Goal: Communication & Community: Answer question/provide support

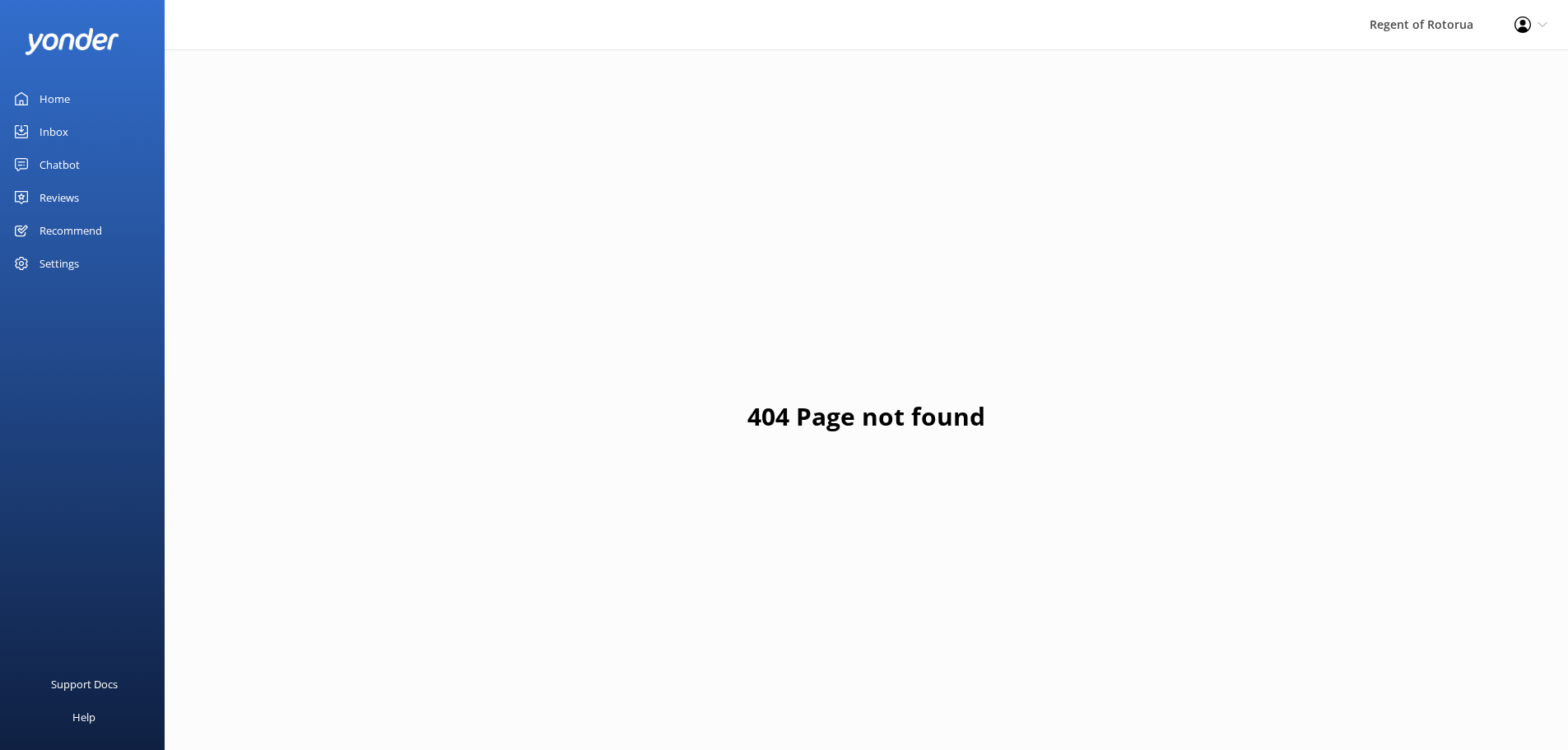
click at [56, 100] on div "Home" at bounding box center [54, 99] width 31 height 33
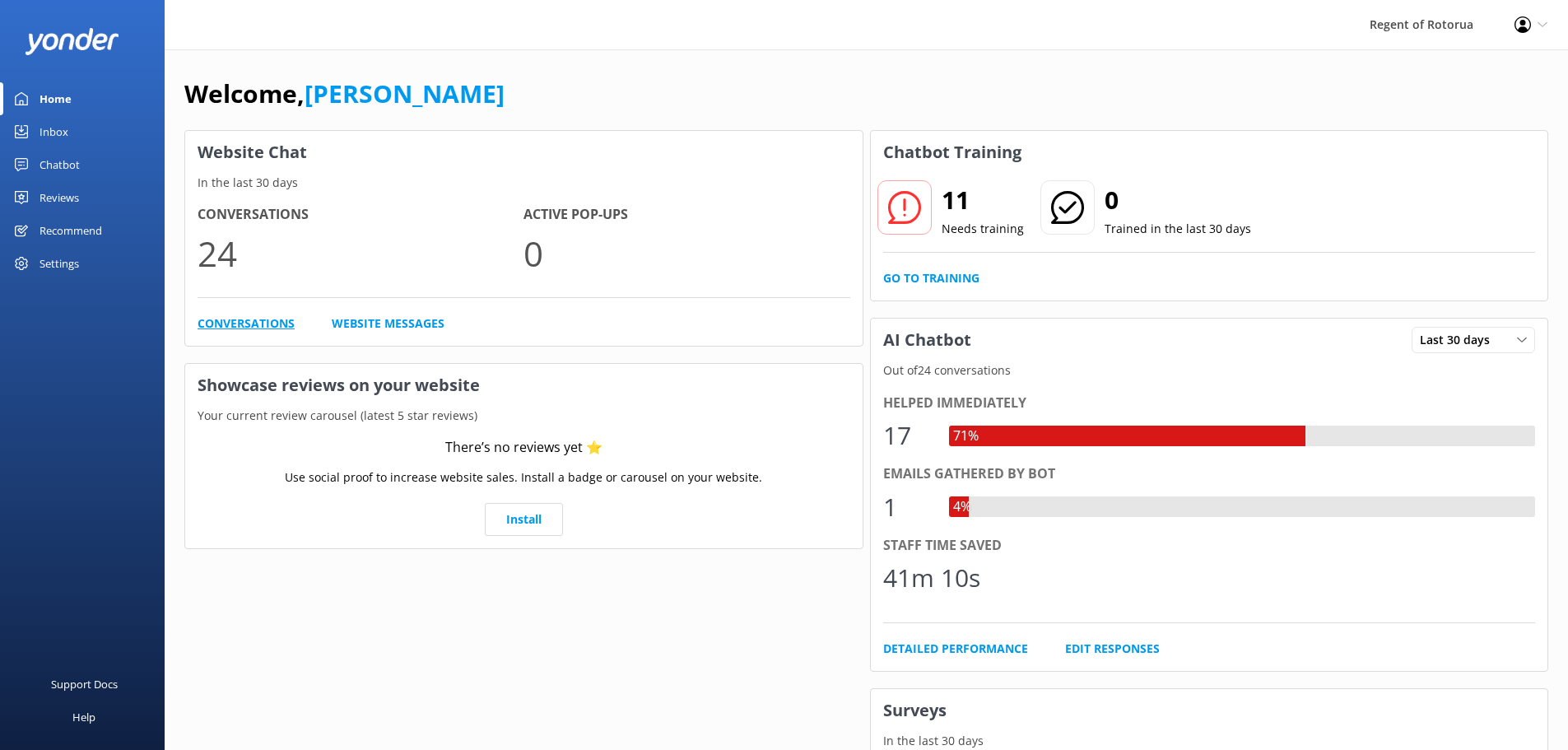
click at [256, 319] on link "Conversations" at bounding box center [246, 323] width 97 height 18
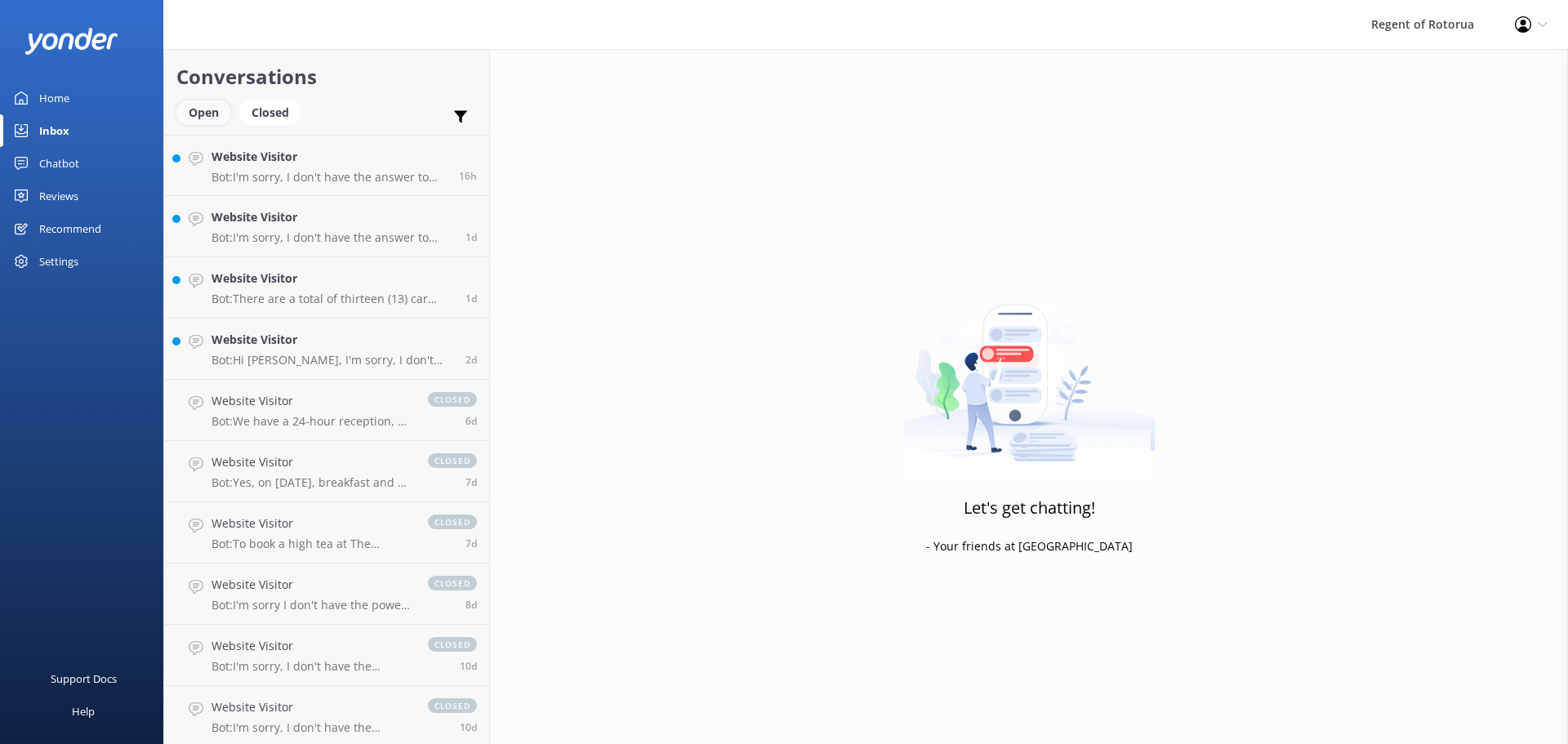
click at [214, 115] on div "Open" at bounding box center [203, 113] width 54 height 25
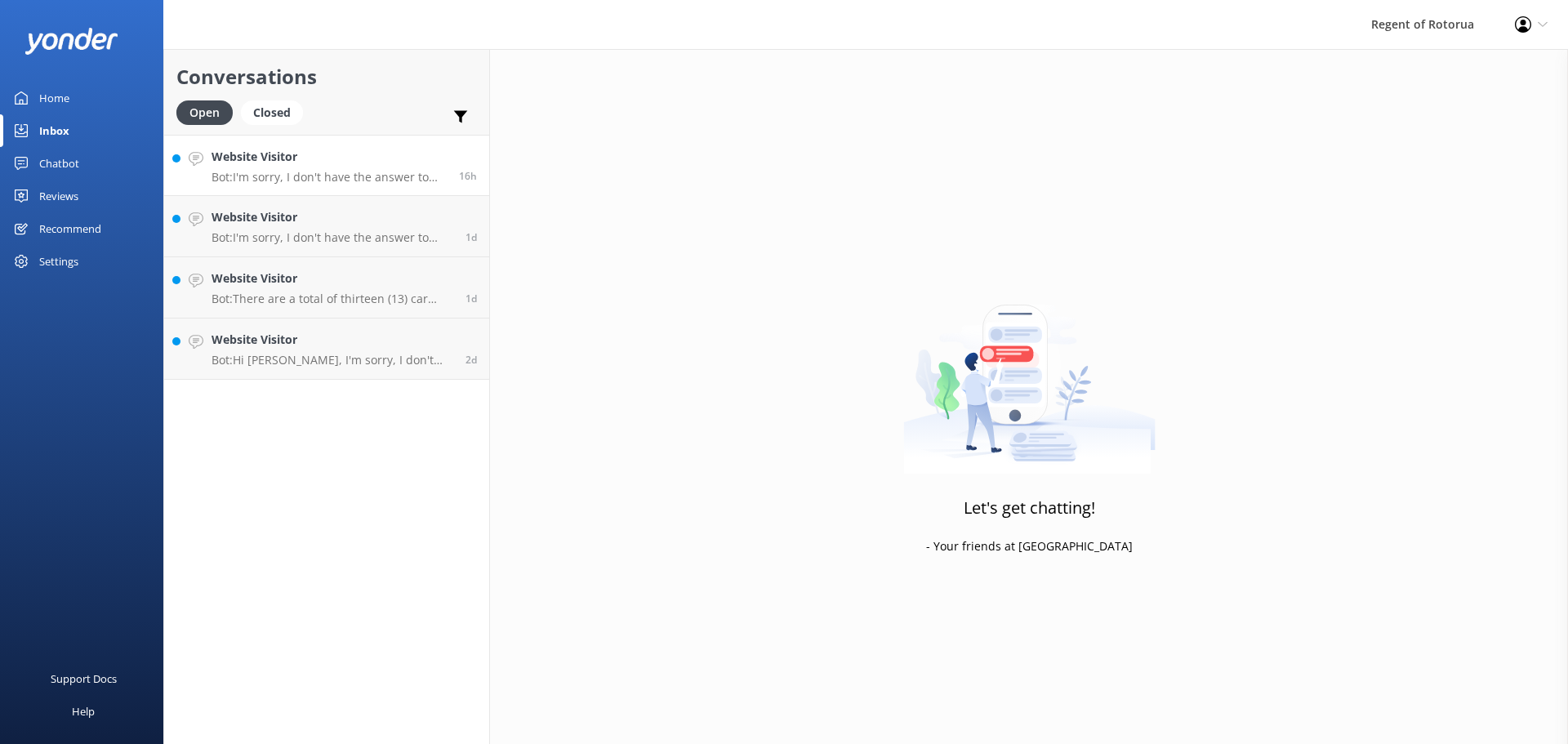
click at [308, 165] on h4 "Website Visitor" at bounding box center [329, 156] width 235 height 18
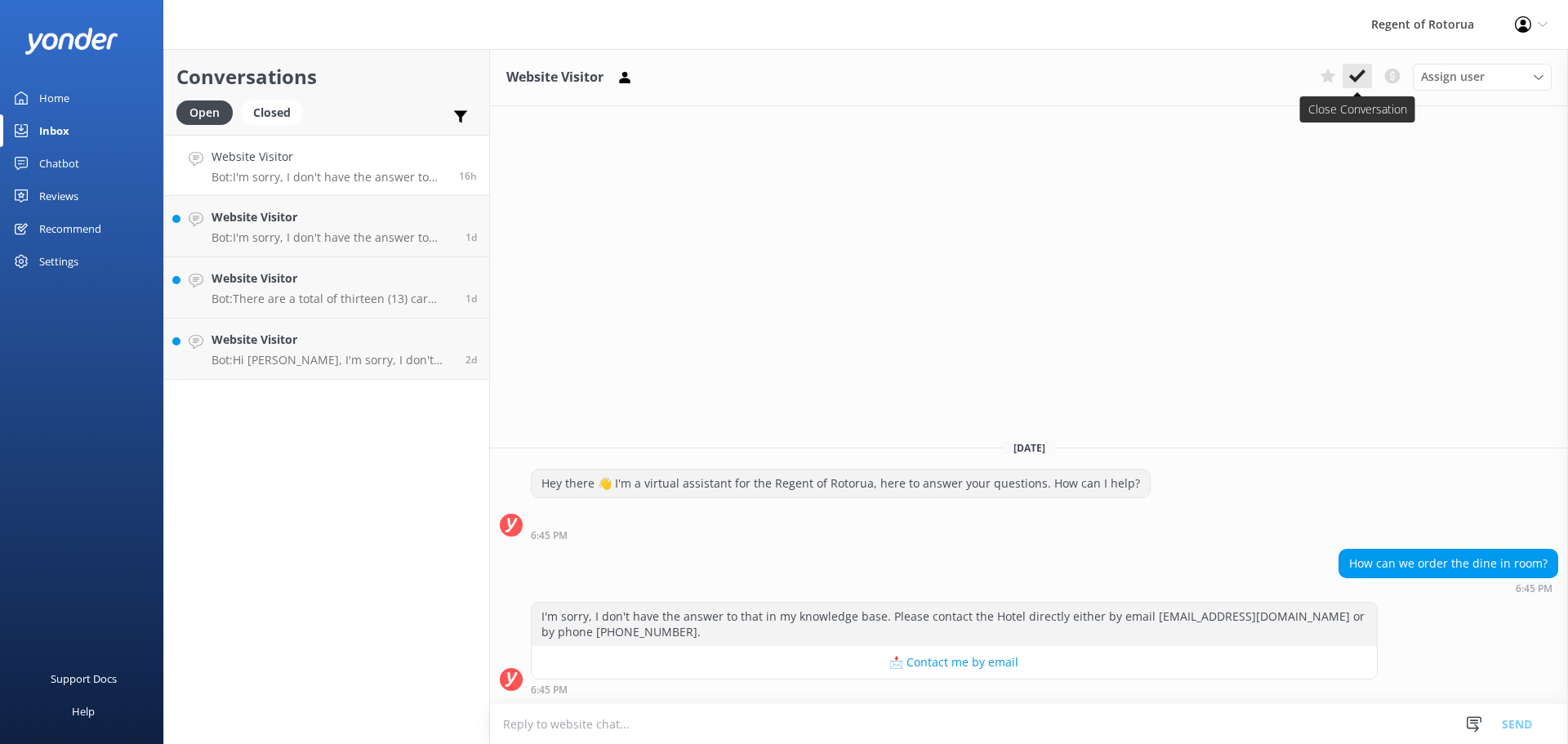
click at [1355, 74] on icon at bounding box center [1358, 76] width 17 height 17
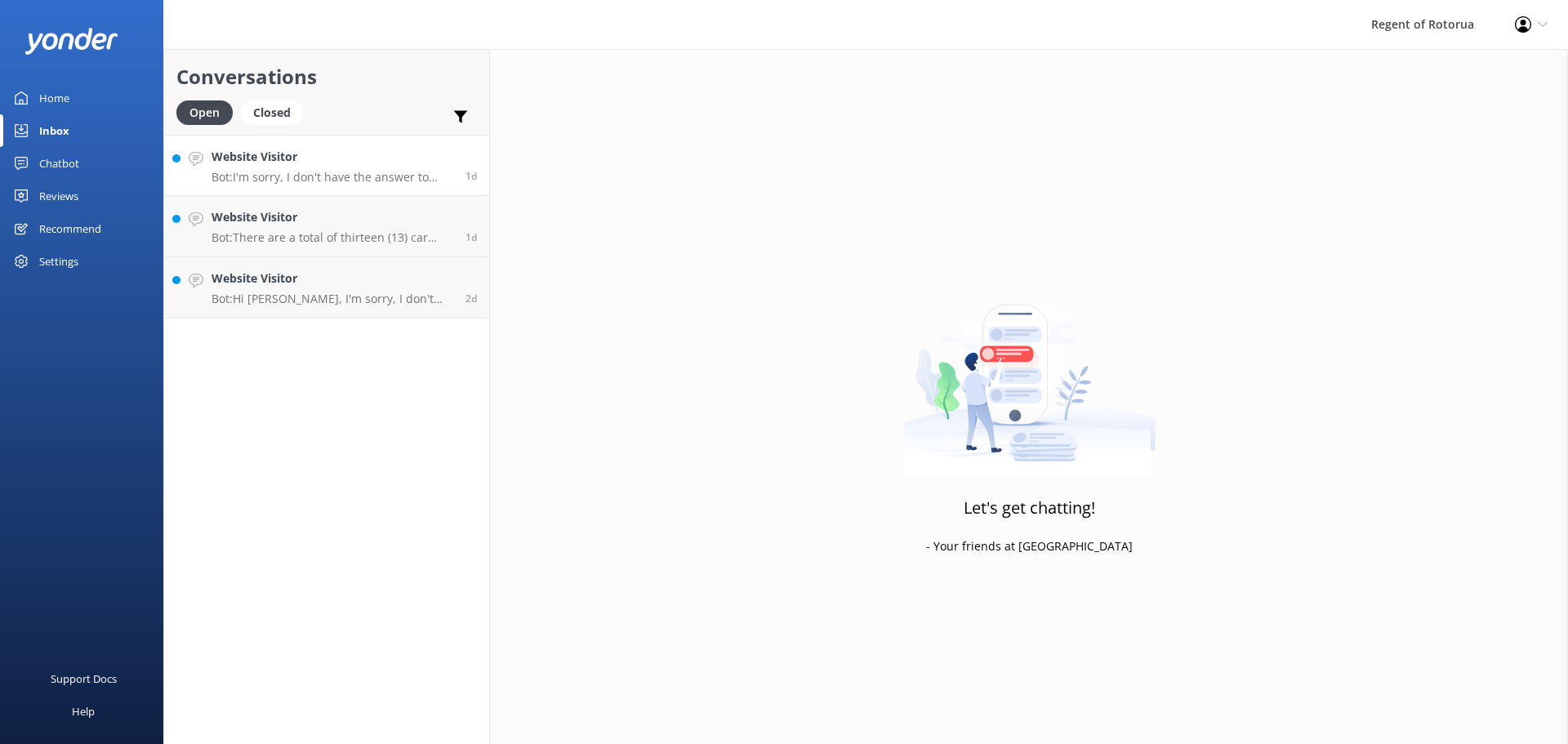
click at [268, 160] on h4 "Website Visitor" at bounding box center [332, 156] width 242 height 18
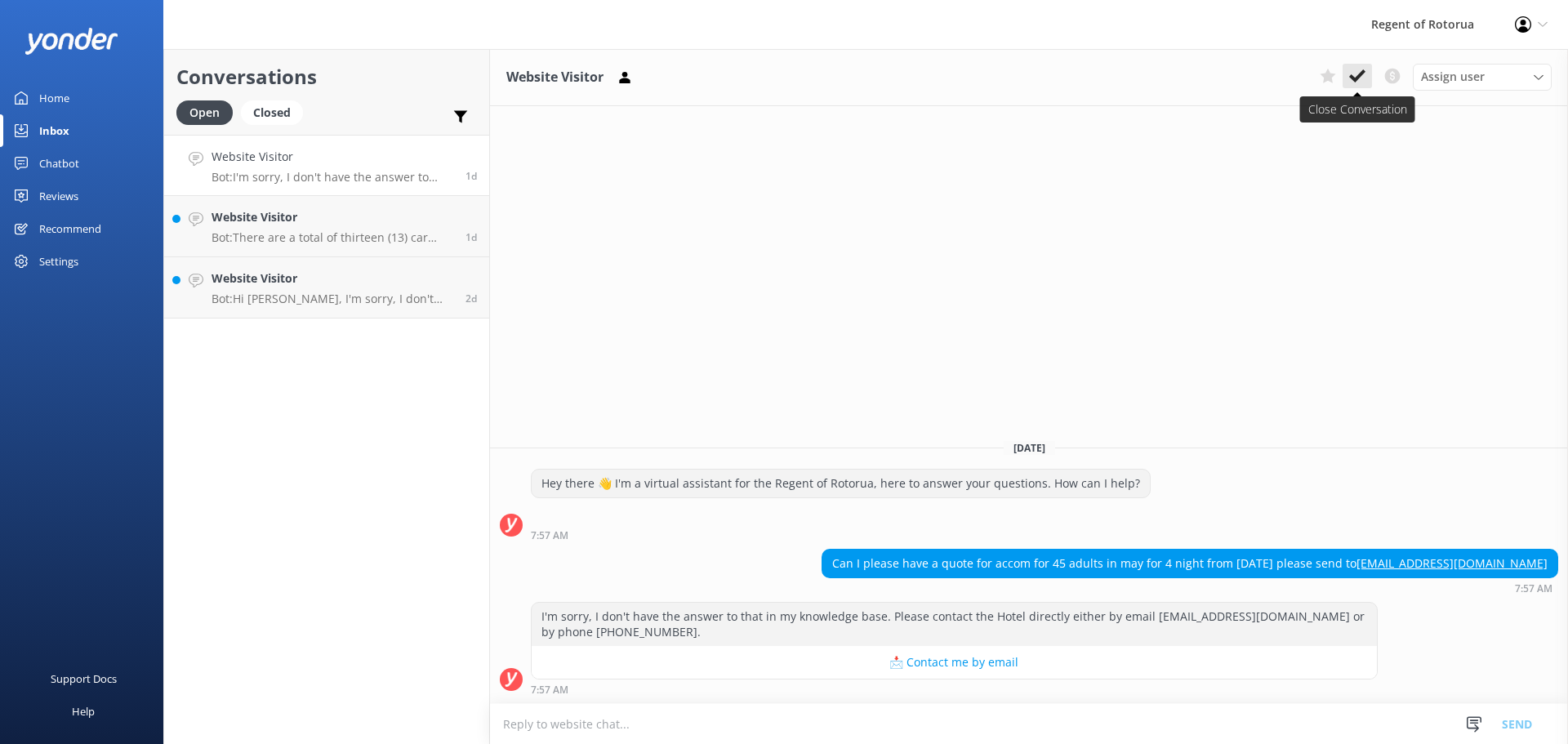
click at [1352, 74] on icon at bounding box center [1358, 76] width 17 height 17
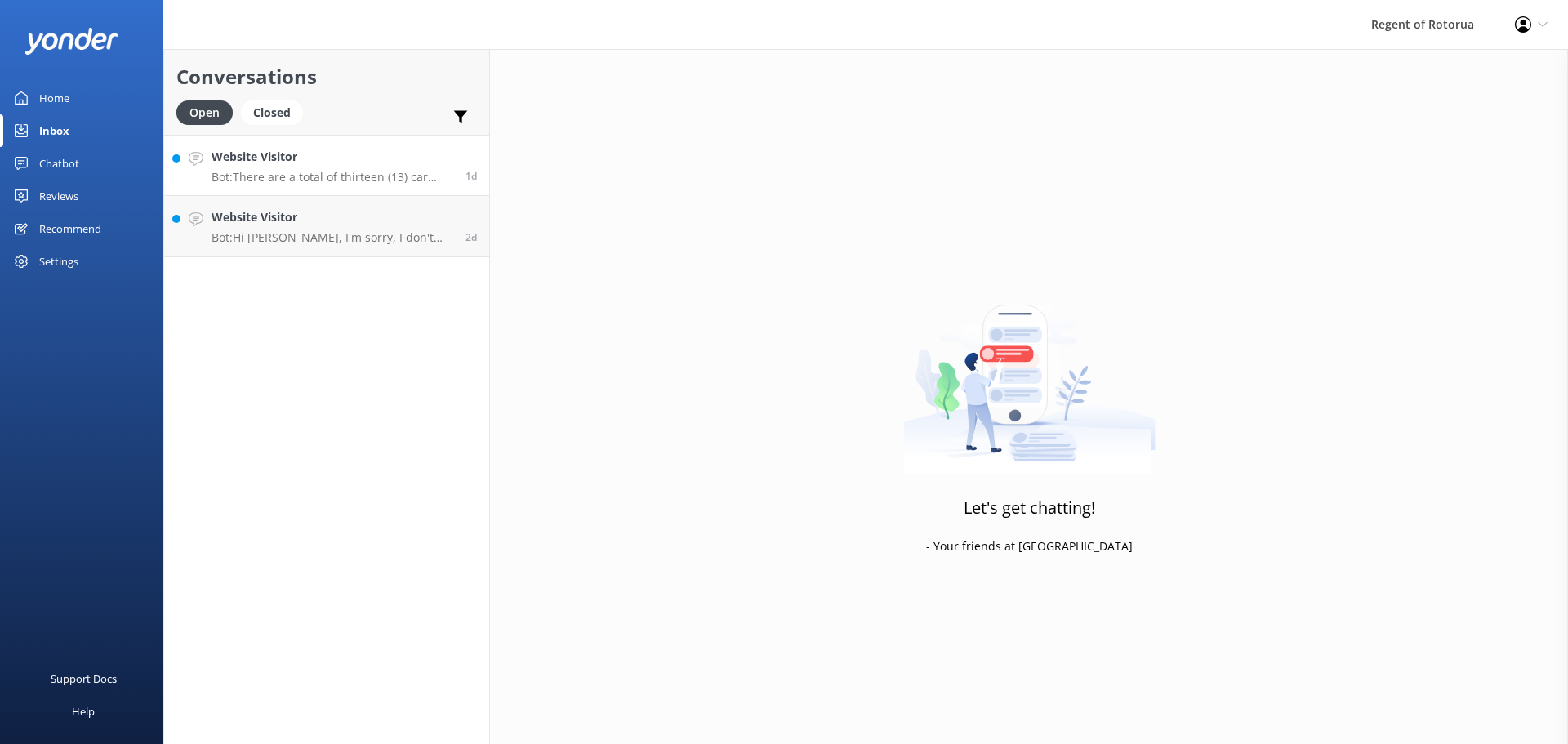
click at [309, 181] on p "Bot: There are a total of thirteen (13) car parks available onsite for hotel gu…" at bounding box center [332, 177] width 242 height 15
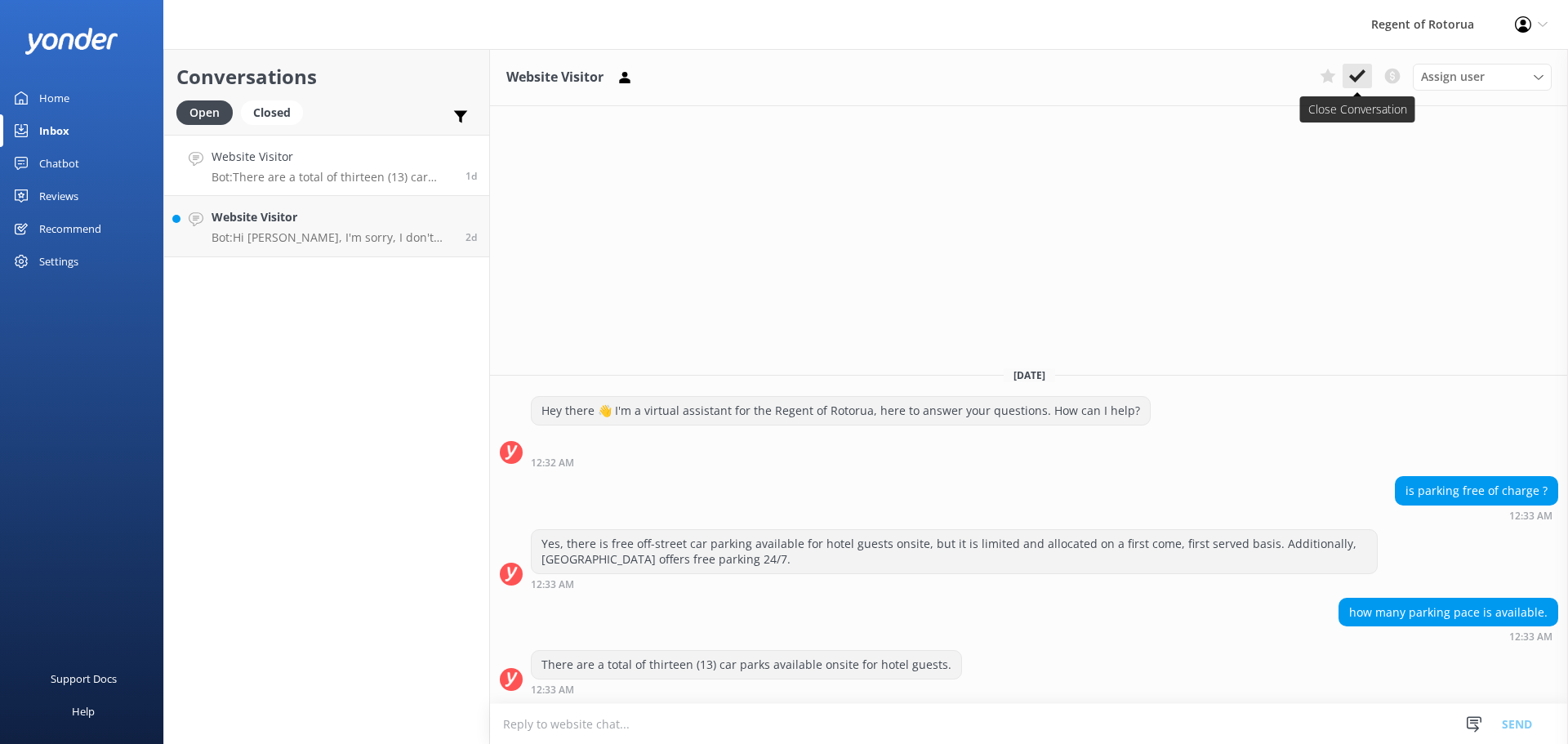
click at [1357, 75] on icon at bounding box center [1358, 76] width 17 height 17
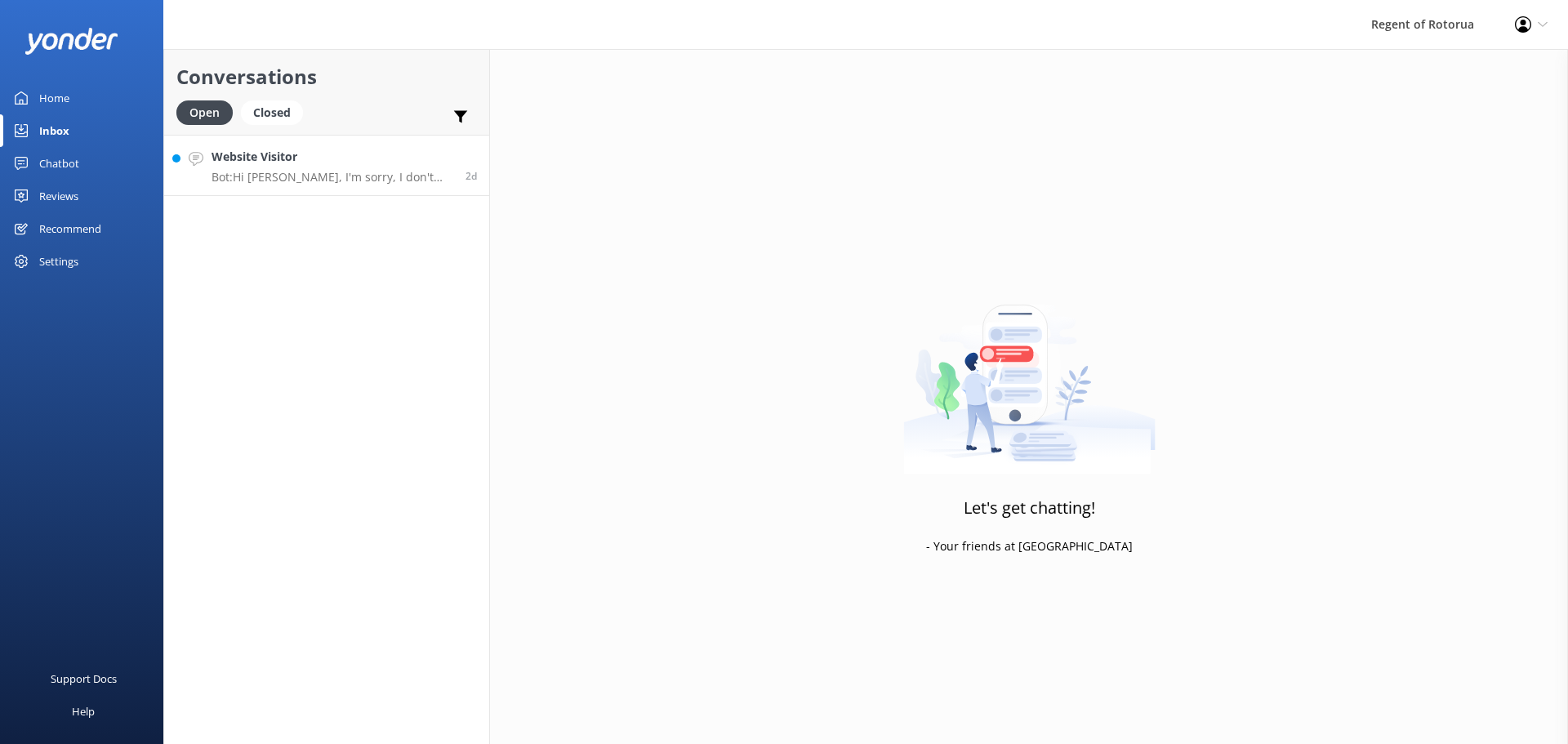
click at [302, 170] on p "Bot: Hi [PERSON_NAME], I'm sorry, I don't have the power to check the reservati…" at bounding box center [332, 177] width 242 height 15
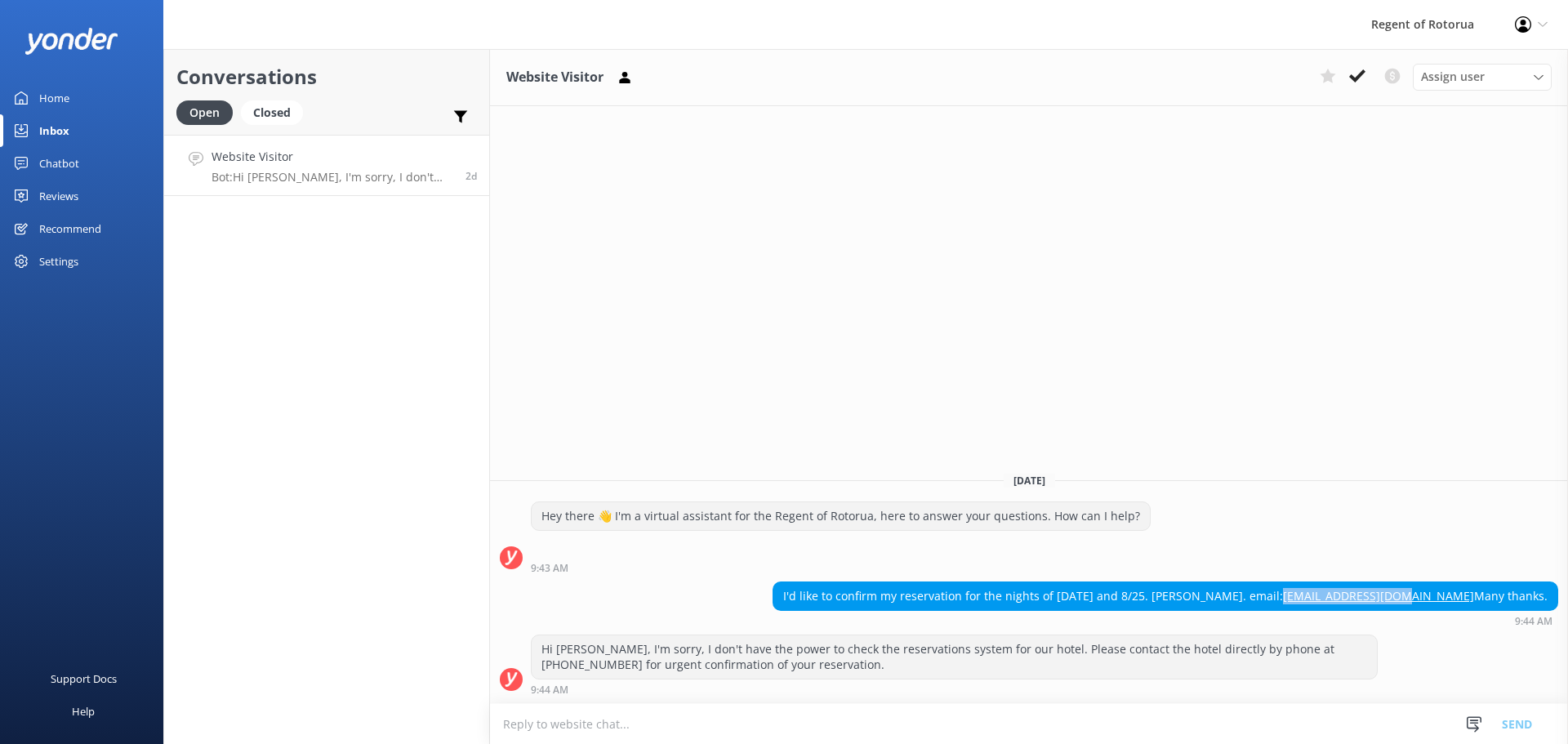
drag, startPoint x: 1474, startPoint y: 596, endPoint x: 1357, endPoint y: 594, distance: 117.0
click at [1357, 594] on div "I'd like to confirm my reservation for the nights of [DATE] and 8/25. [PERSON_N…" at bounding box center [1166, 596] width 784 height 28
copy link "[EMAIL_ADDRESS][DOMAIN_NAME]"
click at [1359, 78] on use at bounding box center [1358, 76] width 17 height 13
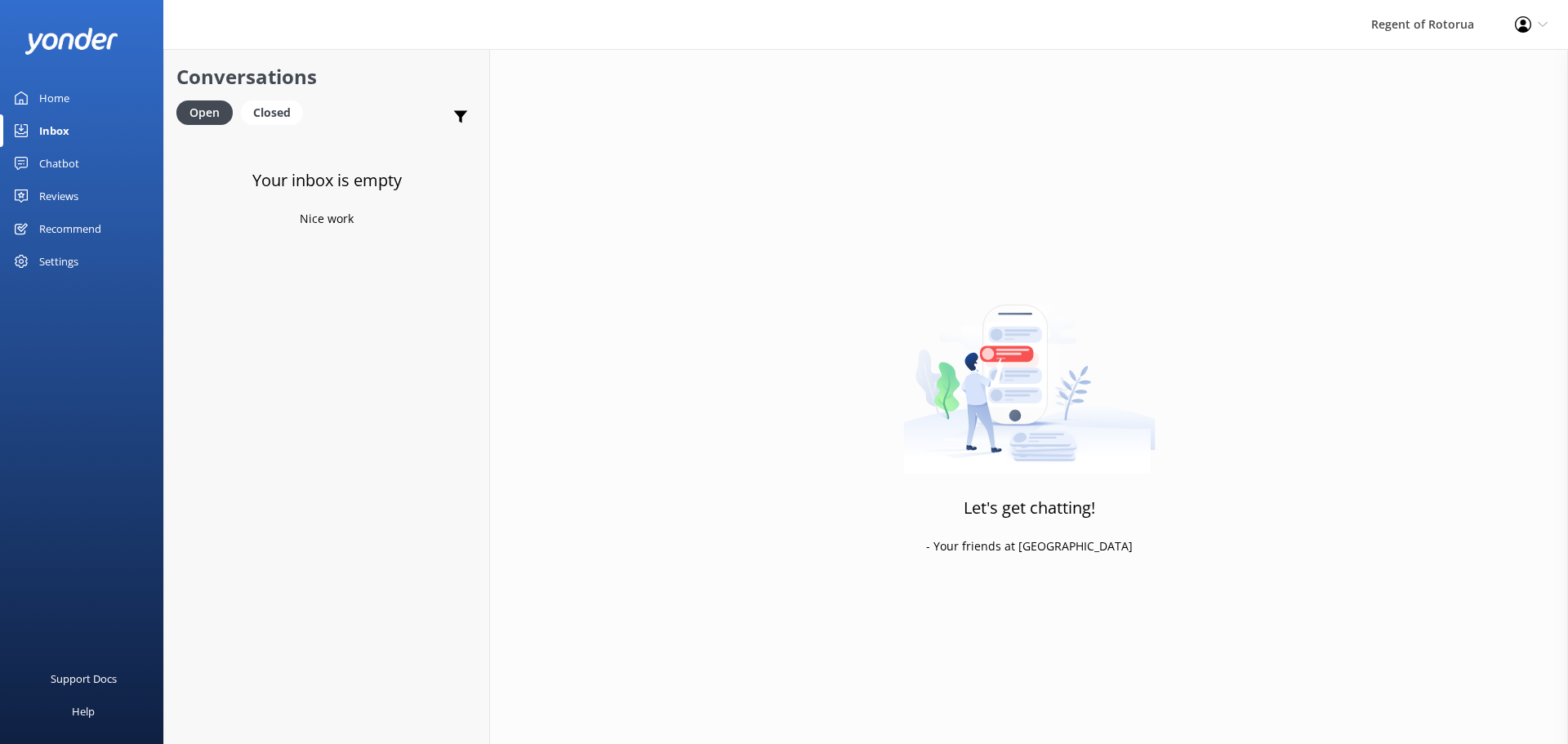
click at [59, 96] on div "Home" at bounding box center [54, 98] width 30 height 32
